Goal: Transaction & Acquisition: Purchase product/service

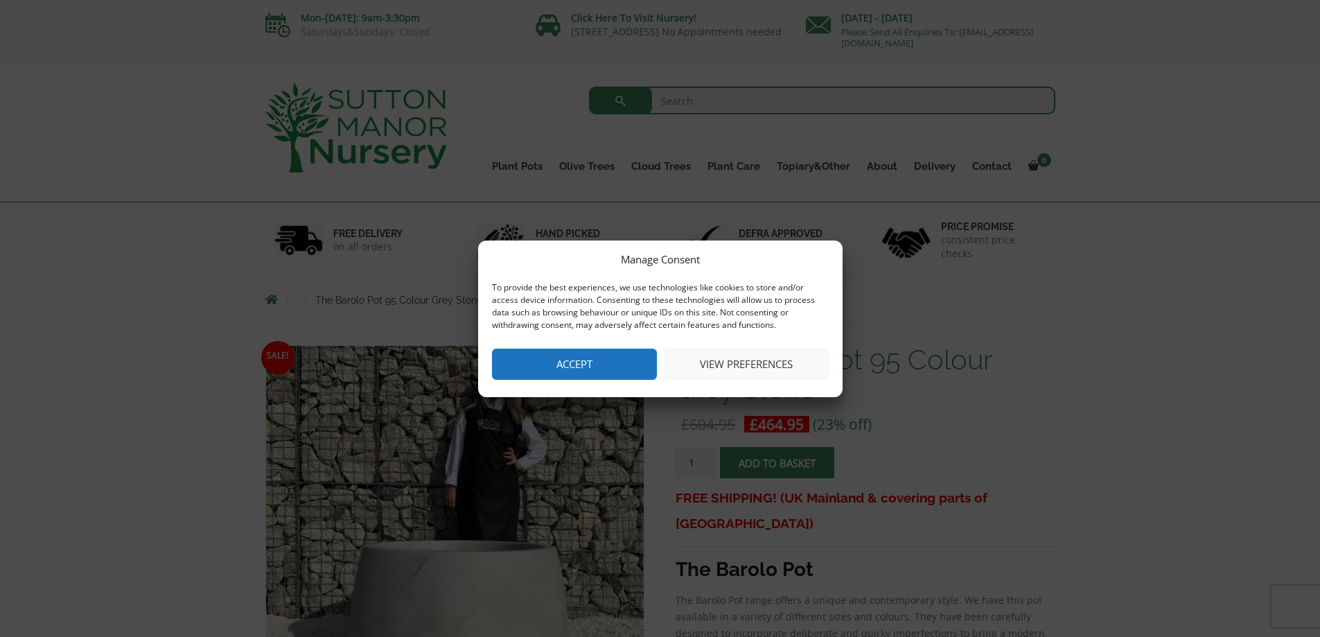
click at [630, 368] on button "Accept" at bounding box center [574, 363] width 165 height 31
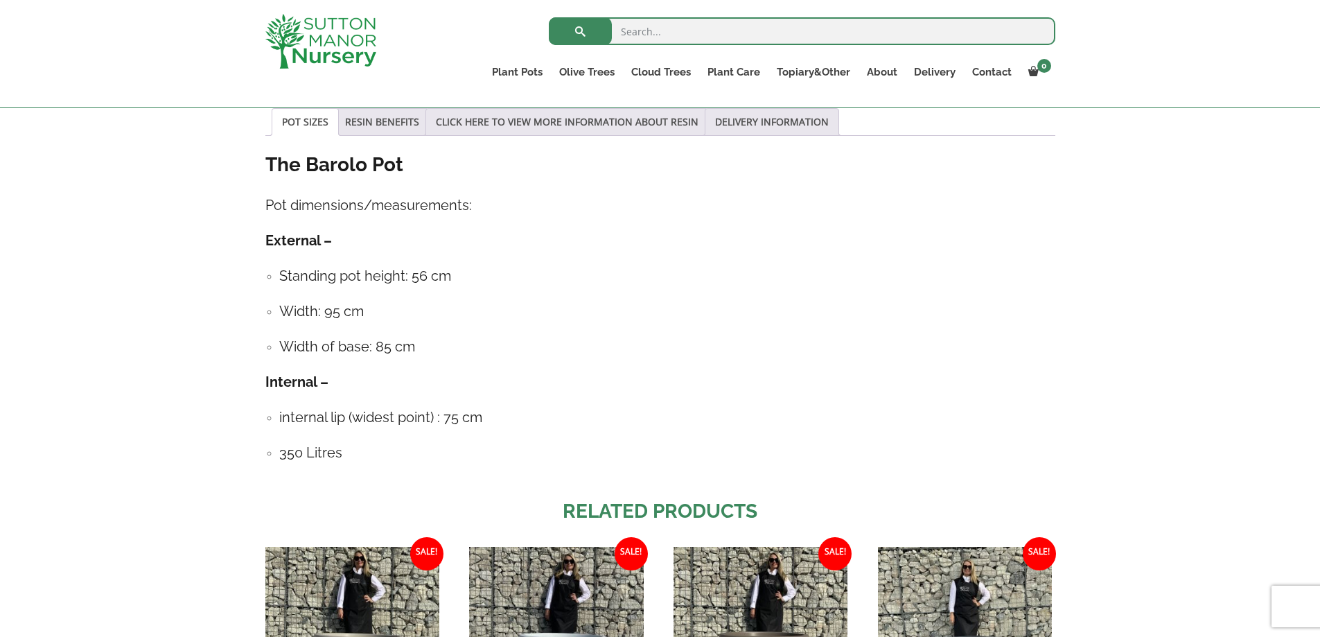
scroll to position [391, 0]
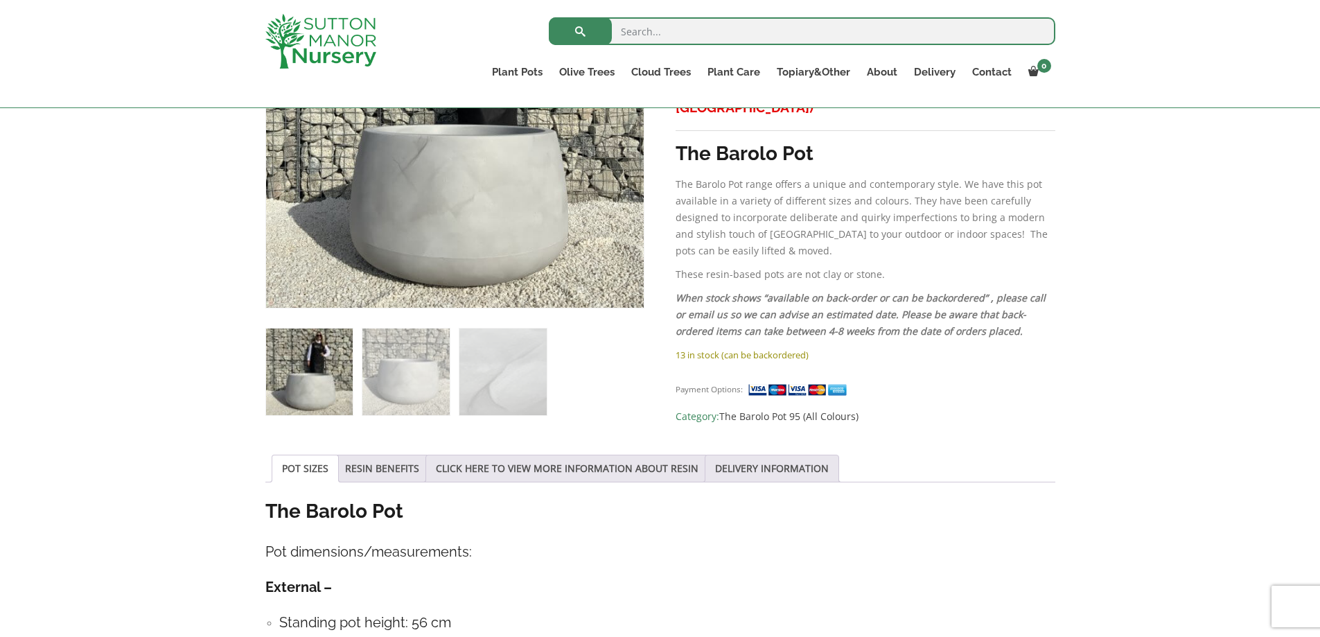
click at [751, 23] on input "search" at bounding box center [802, 31] width 506 height 28
type input "olive tree"
click at [549, 17] on button "submit" at bounding box center [580, 31] width 63 height 28
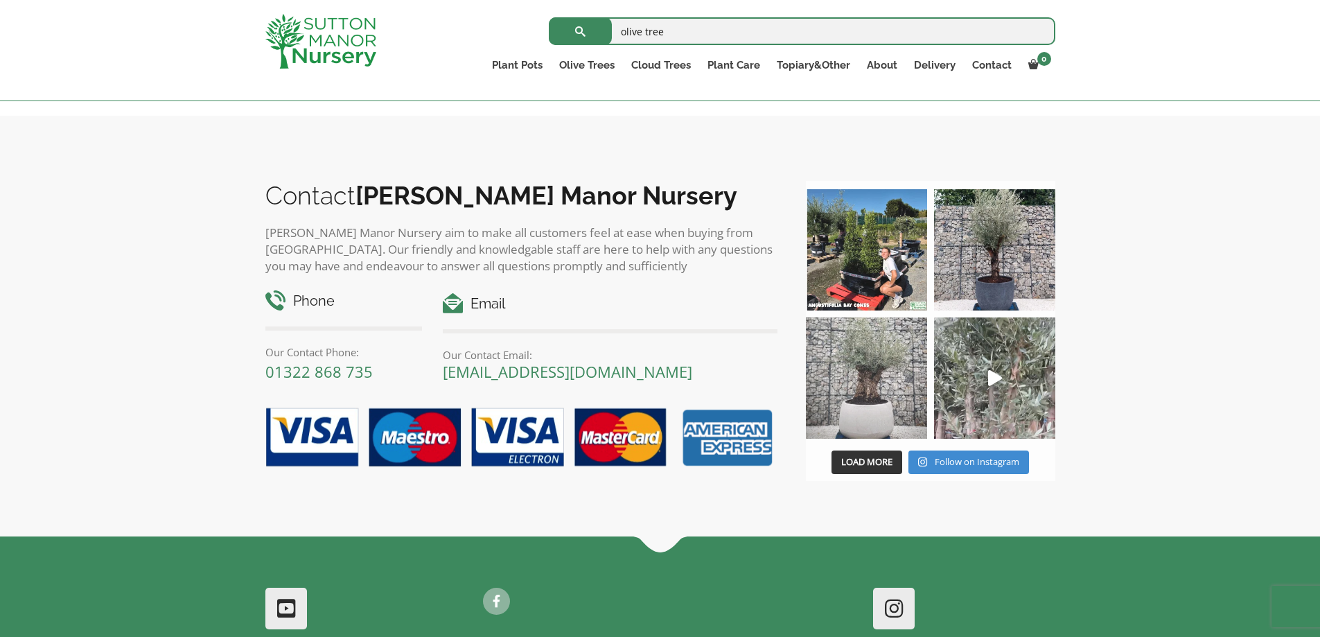
scroll to position [5913, 0]
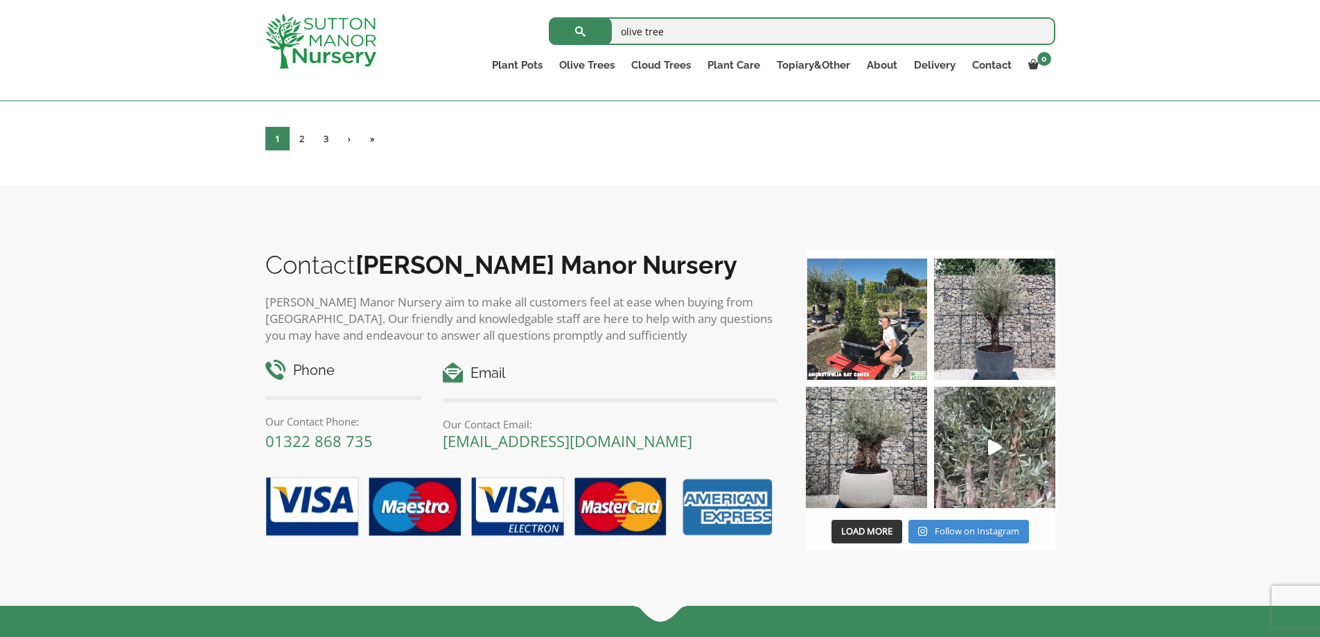
click at [938, 21] on input "olive tree" at bounding box center [802, 31] width 506 height 28
click at [966, 37] on input "barolo pot 110." at bounding box center [802, 31] width 506 height 28
type input "barolo pot 110"
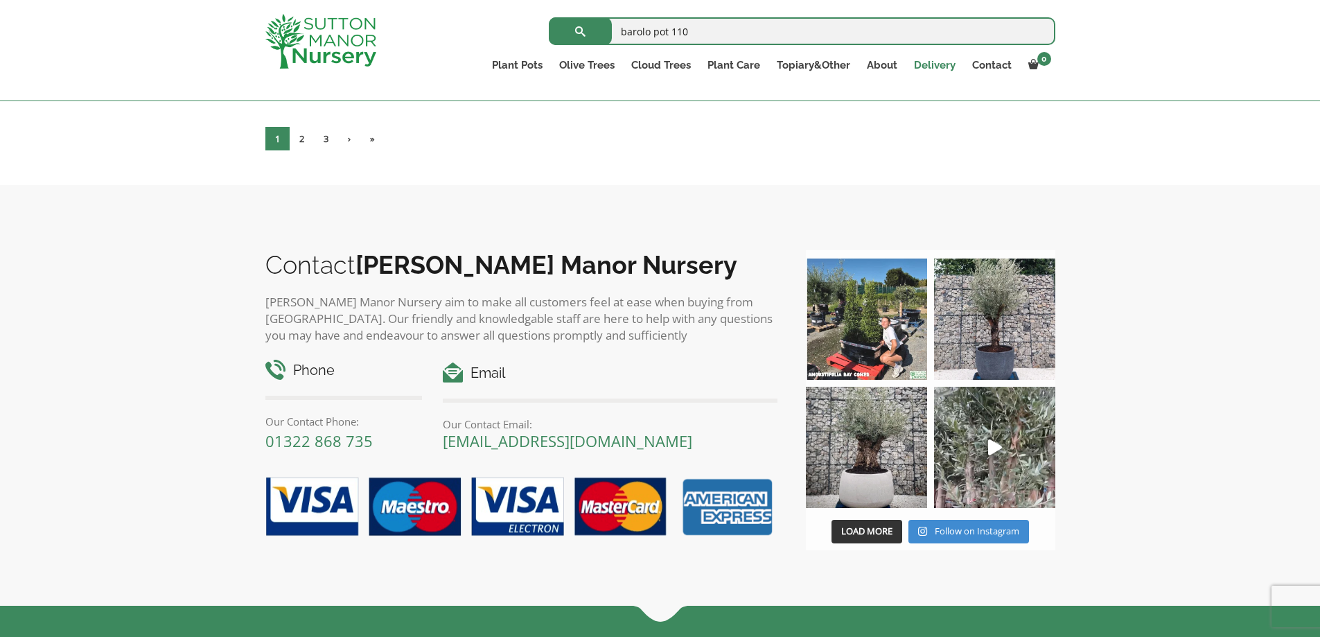
click at [549, 17] on button "submit" at bounding box center [580, 31] width 63 height 28
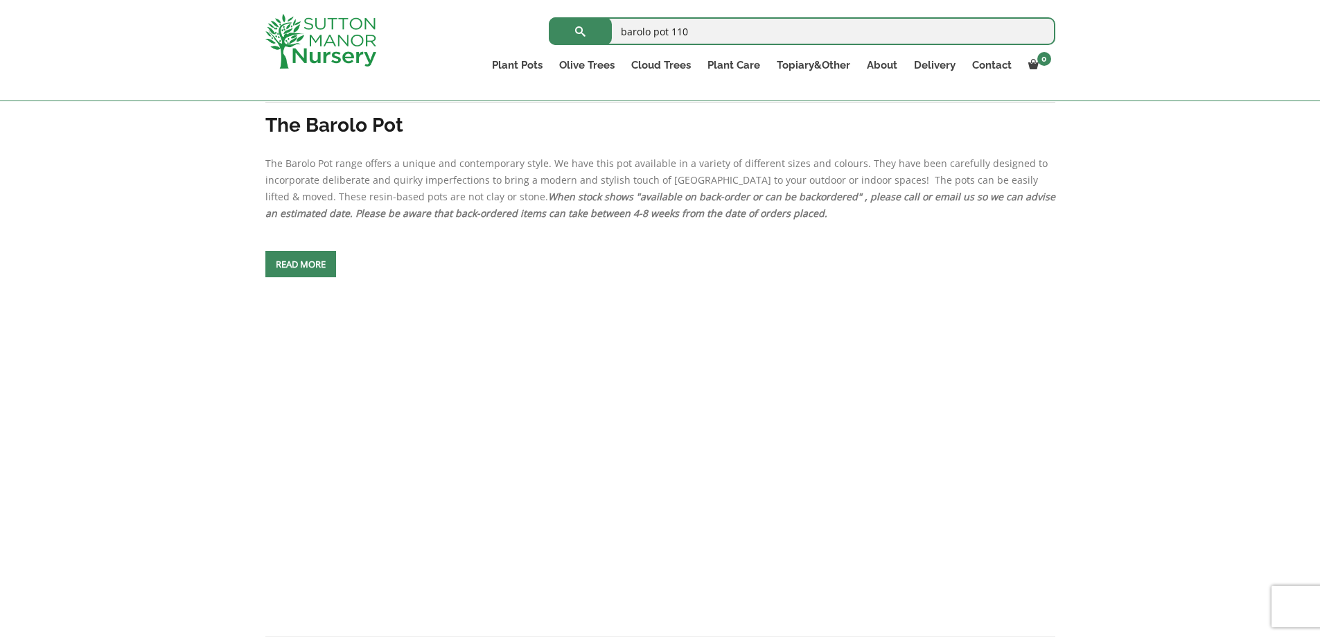
scroll to position [2261, 0]
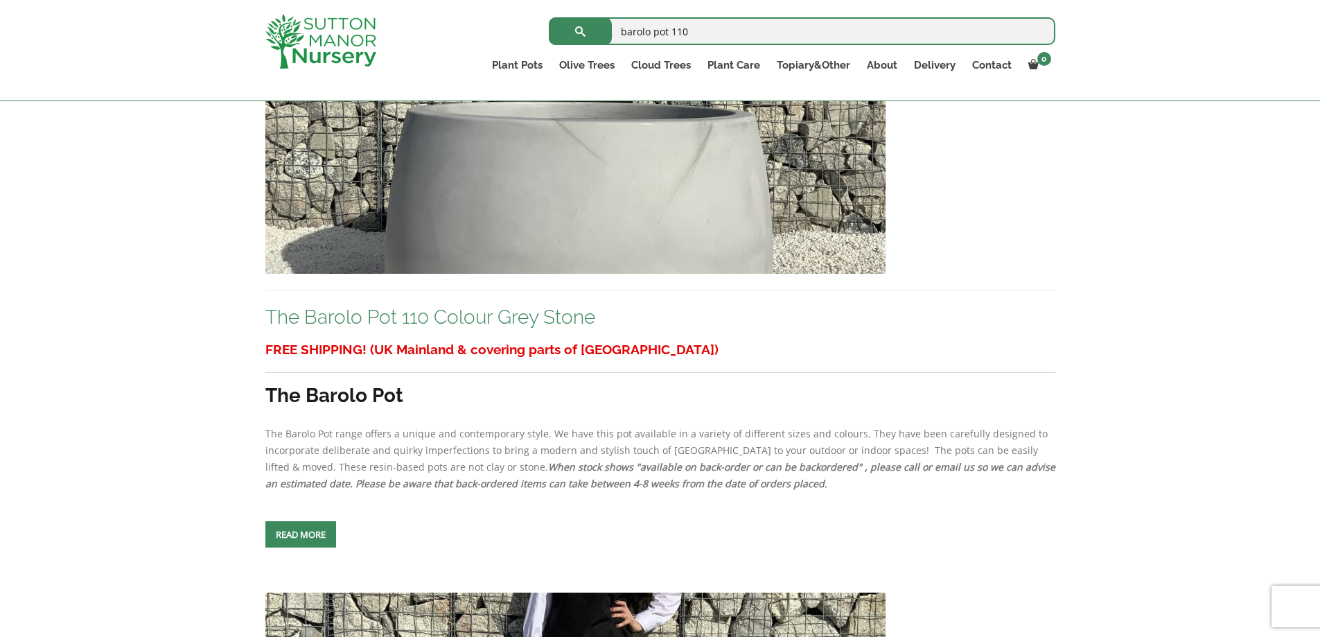
click at [499, 315] on link "The Barolo Pot 110 Colour Grey Stone" at bounding box center [430, 317] width 330 height 23
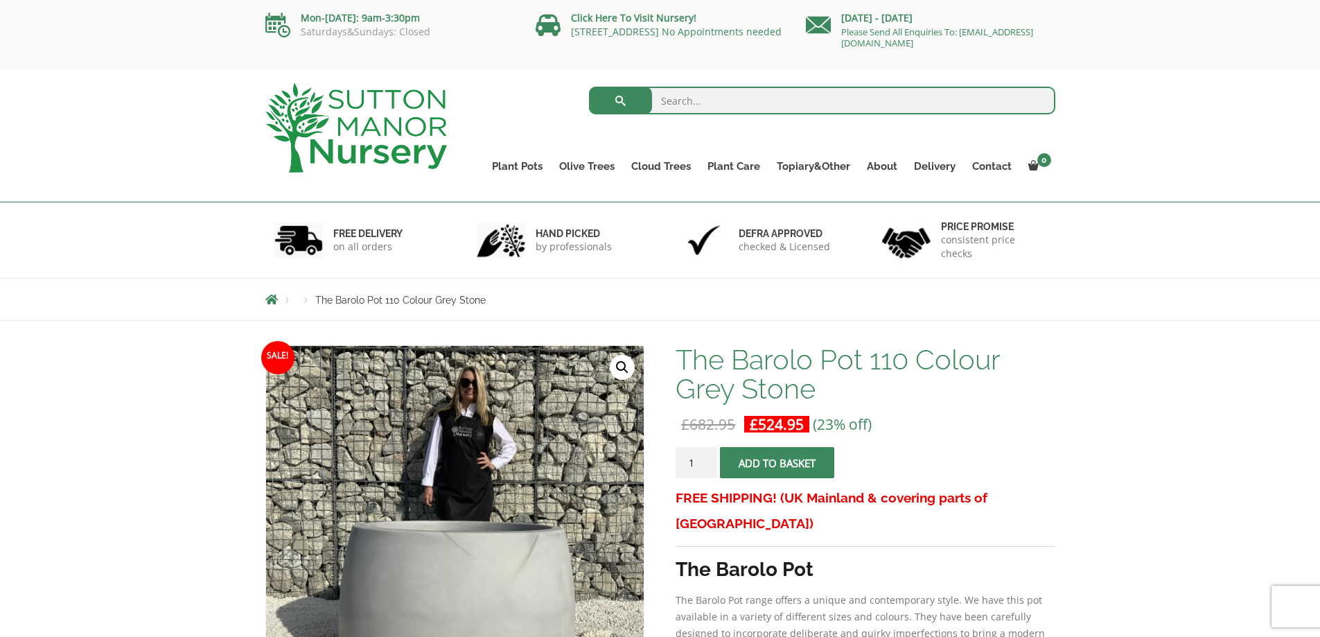
scroll to position [183, 0]
